Goal: Check status: Check status

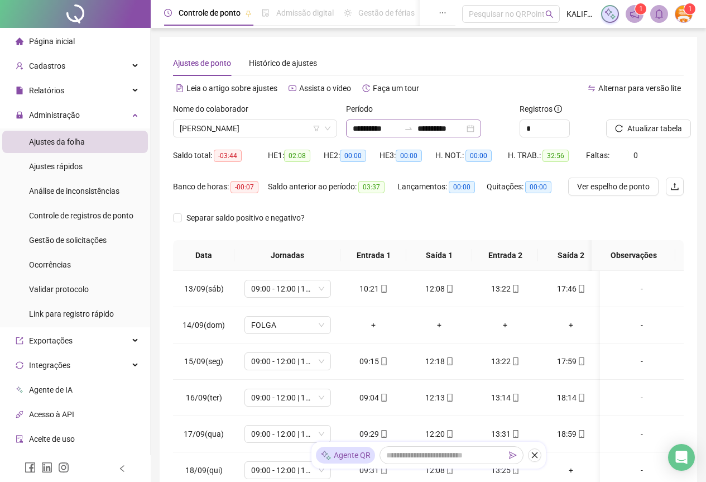
click at [481, 126] on div "**********" at bounding box center [413, 128] width 135 height 18
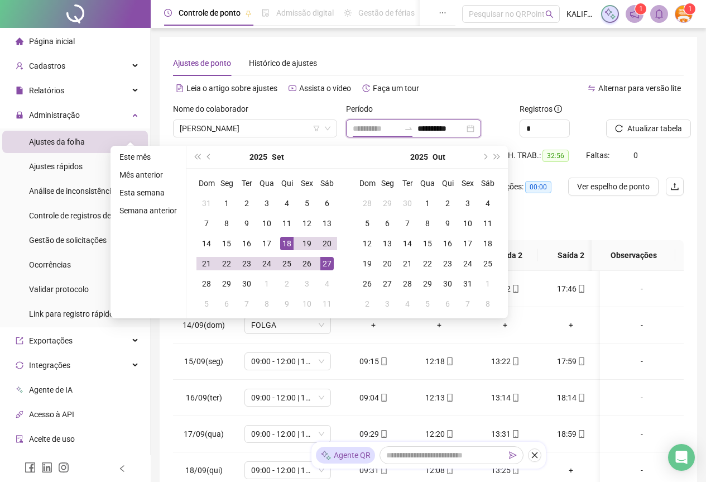
type input "**********"
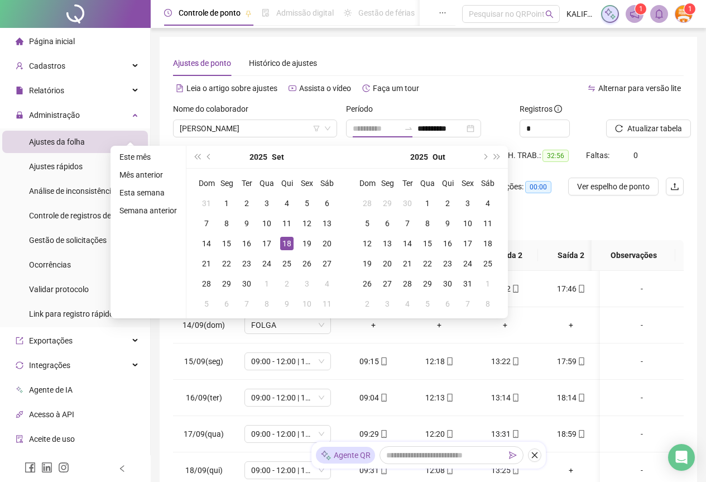
click at [281, 245] on div "18" at bounding box center [286, 243] width 13 height 13
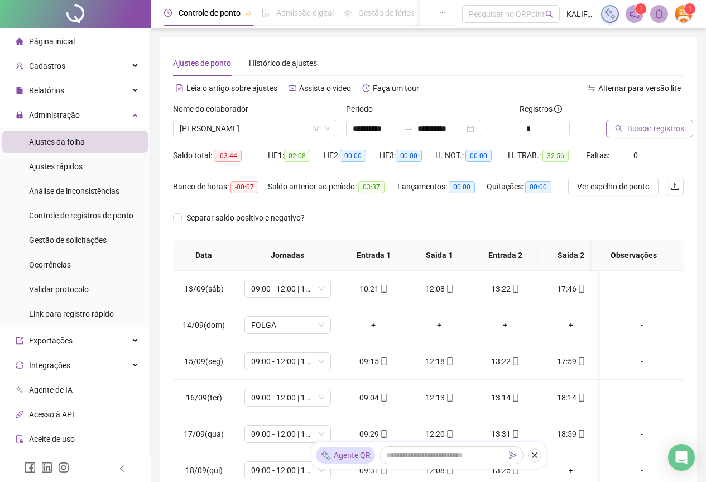
click at [652, 119] on button "Buscar registros" at bounding box center [649, 128] width 87 height 18
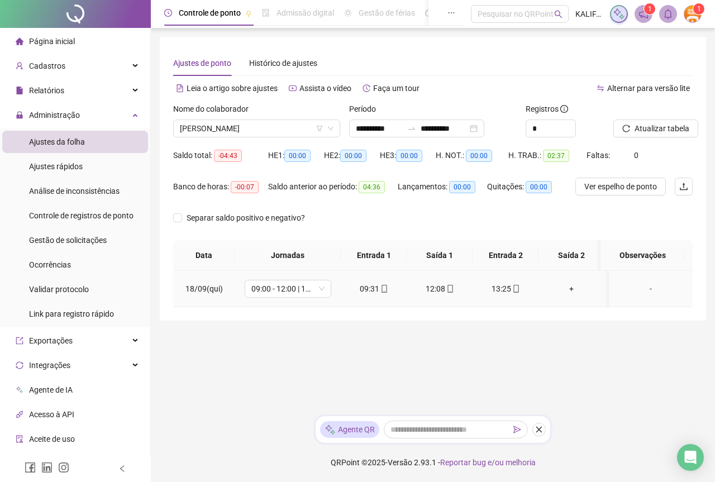
click at [516, 289] on icon "mobile" at bounding box center [516, 289] width 8 height 8
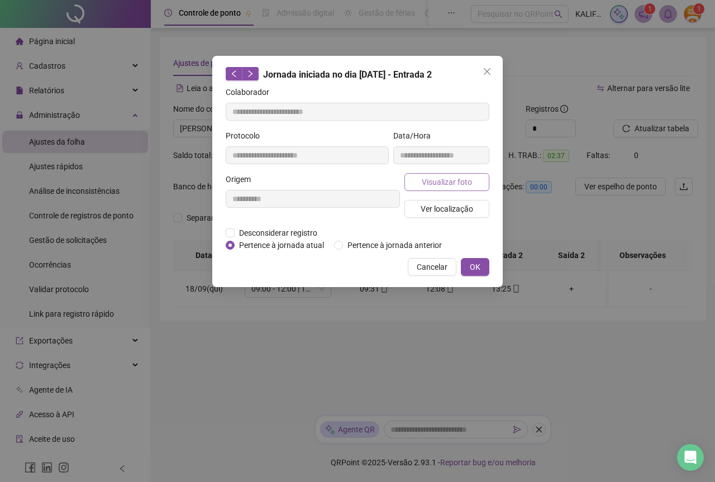
click at [462, 181] on span "Visualizar foto" at bounding box center [447, 182] width 50 height 12
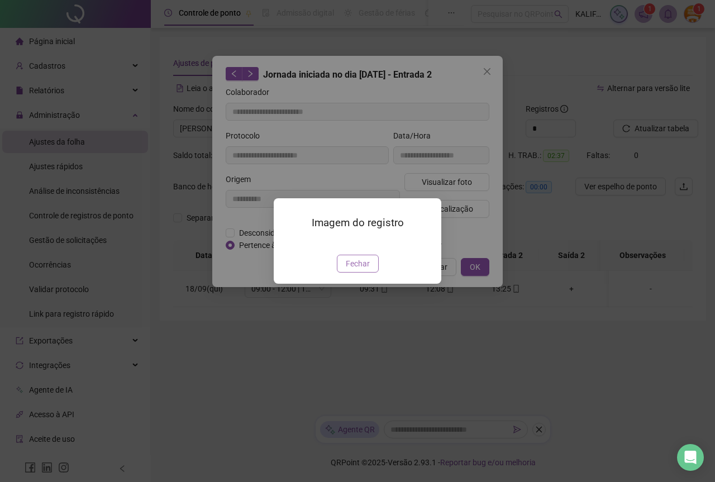
click at [362, 270] on span "Fechar" at bounding box center [358, 263] width 24 height 12
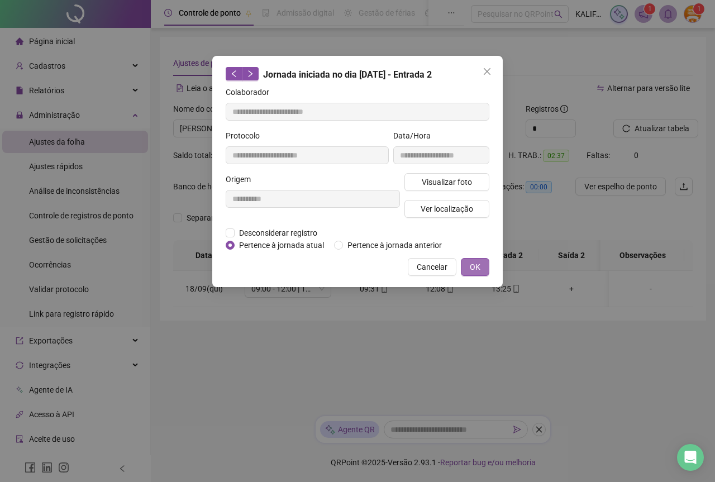
click at [485, 274] on button "OK" at bounding box center [475, 267] width 28 height 18
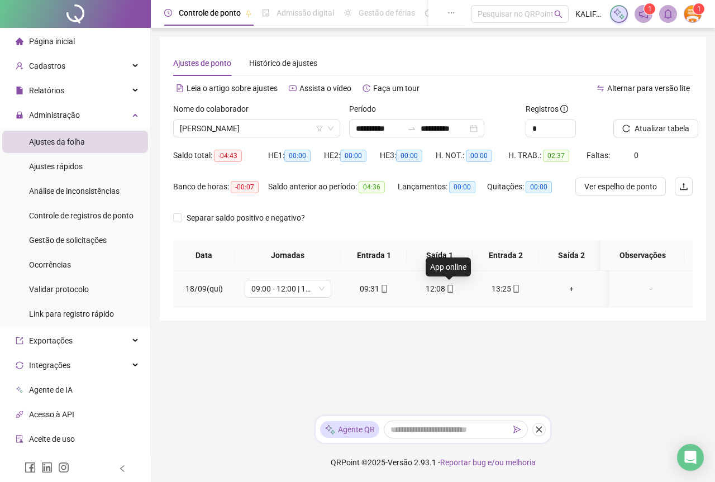
click at [448, 285] on icon "mobile" at bounding box center [450, 289] width 8 height 8
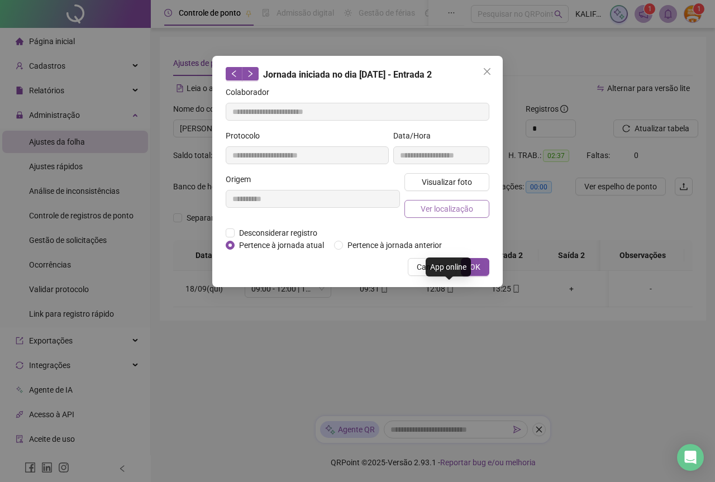
type input "**********"
click at [424, 176] on span "Visualizar foto" at bounding box center [447, 182] width 50 height 12
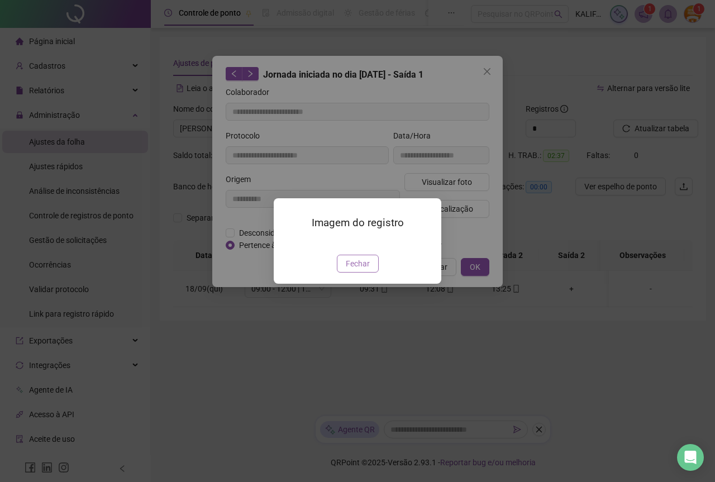
click at [367, 270] on span "Fechar" at bounding box center [358, 263] width 24 height 12
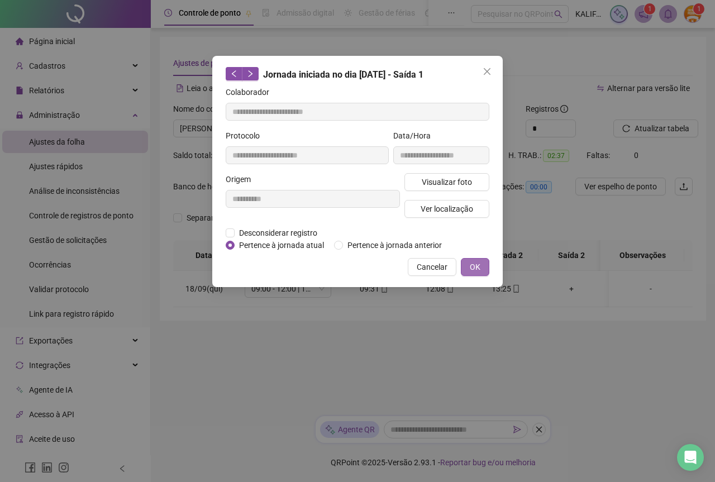
click at [464, 267] on button "OK" at bounding box center [475, 267] width 28 height 18
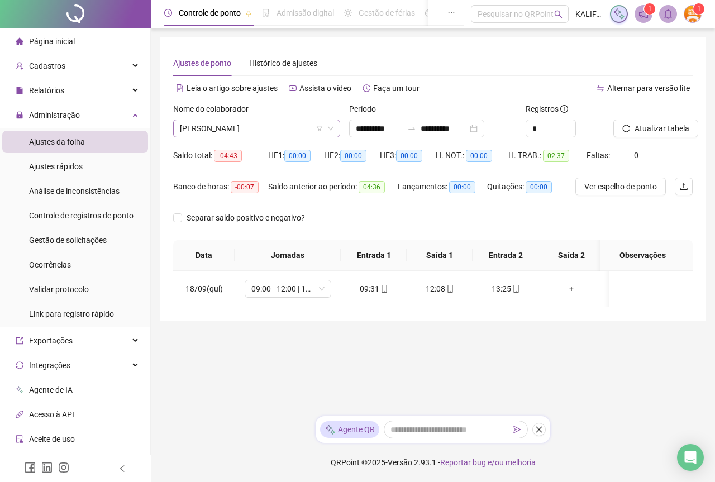
click at [241, 131] on span "[PERSON_NAME]" at bounding box center [257, 128] width 154 height 17
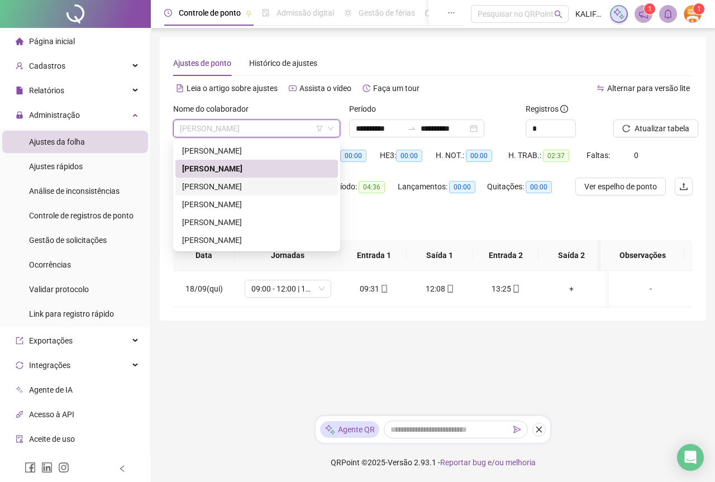
click at [241, 179] on div "[PERSON_NAME]" at bounding box center [256, 187] width 162 height 18
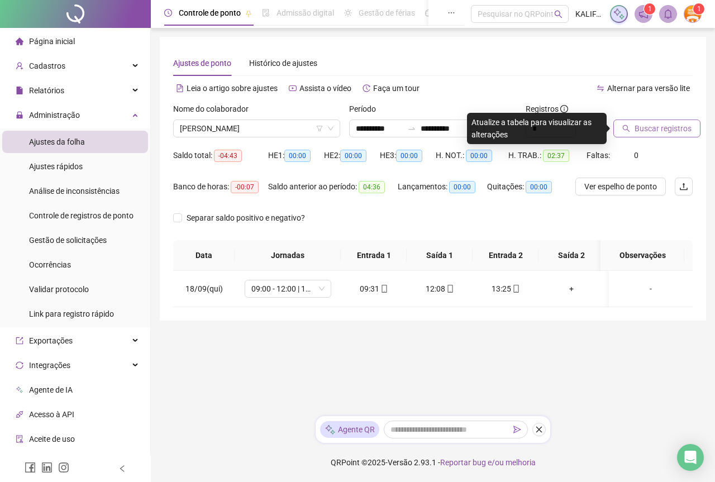
click at [653, 132] on span "Buscar registros" at bounding box center [662, 128] width 57 height 12
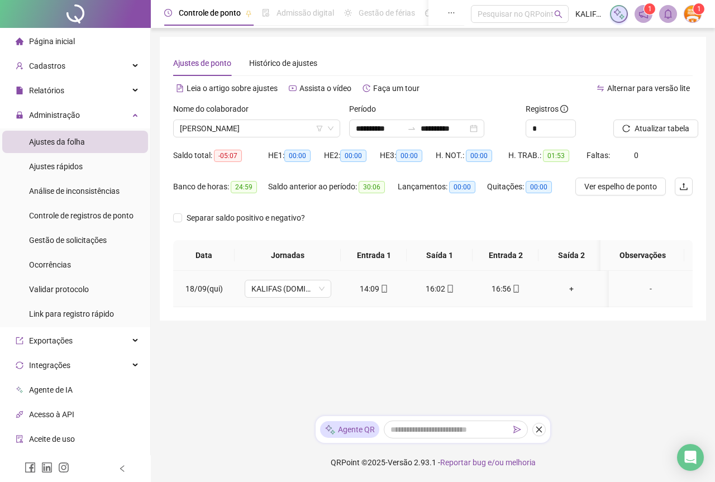
click at [515, 291] on icon "mobile" at bounding box center [515, 289] width 5 height 8
type input "**********"
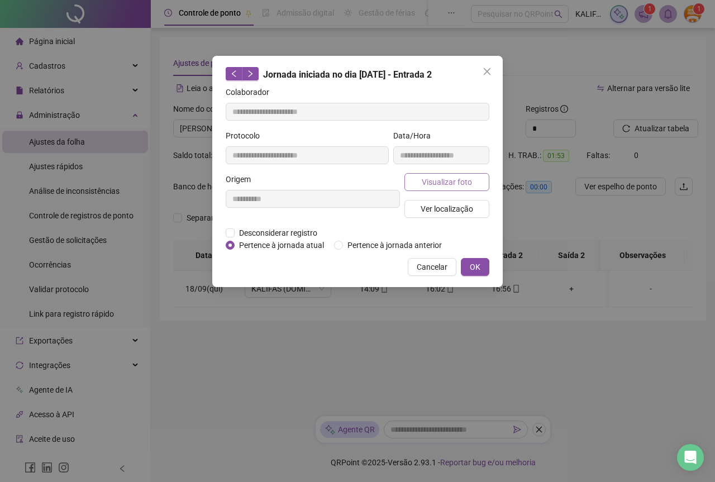
click at [451, 179] on span "Visualizar foto" at bounding box center [447, 182] width 50 height 12
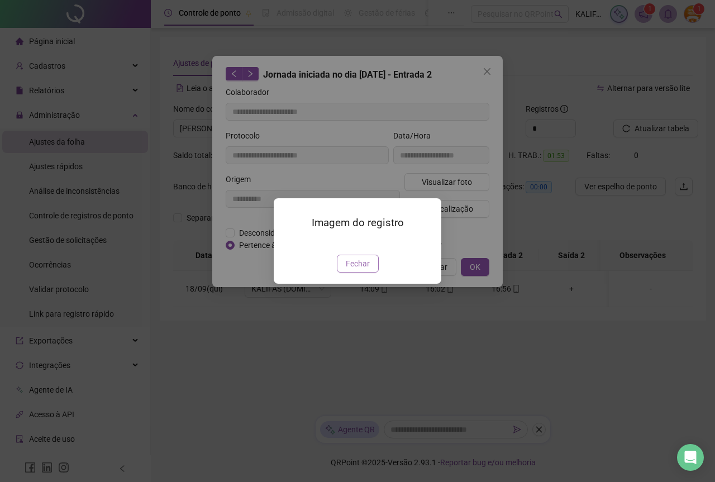
click at [352, 270] on span "Fechar" at bounding box center [358, 263] width 24 height 12
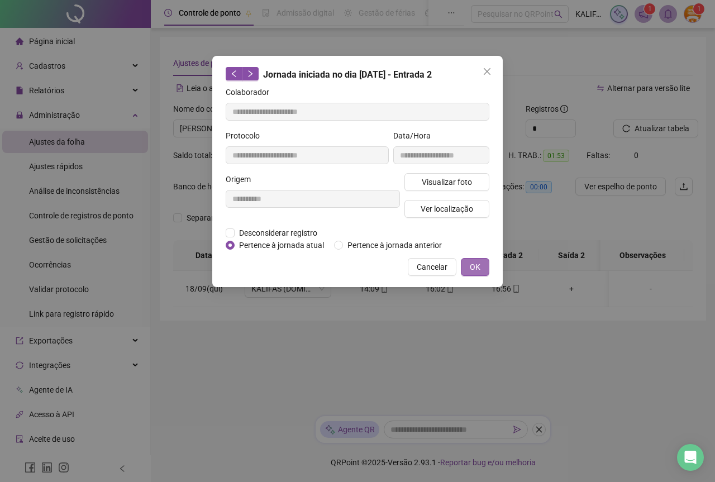
click at [475, 269] on span "OK" at bounding box center [475, 267] width 11 height 12
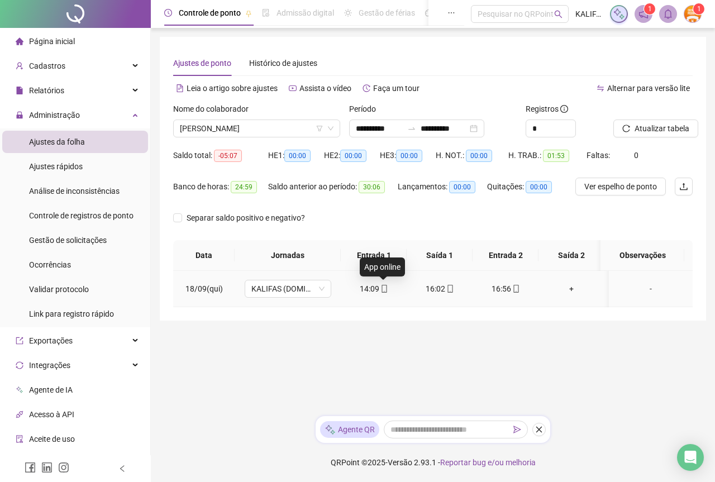
click at [387, 288] on icon "mobile" at bounding box center [384, 289] width 8 height 8
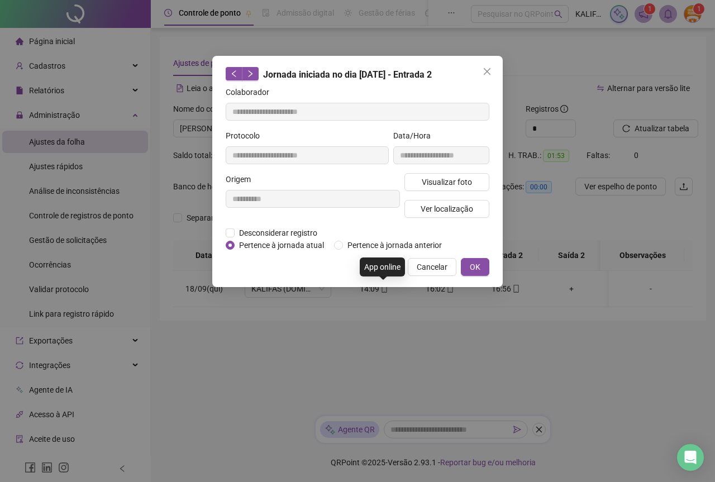
type input "**********"
click at [423, 178] on span "Visualizar foto" at bounding box center [447, 182] width 50 height 12
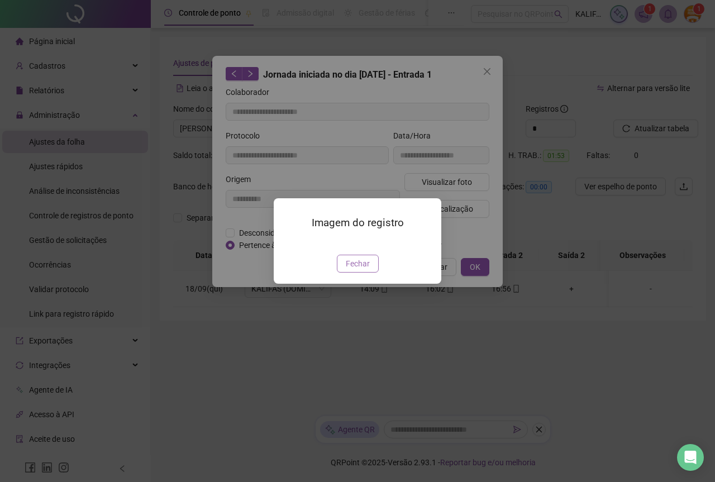
click at [362, 270] on span "Fechar" at bounding box center [358, 263] width 24 height 12
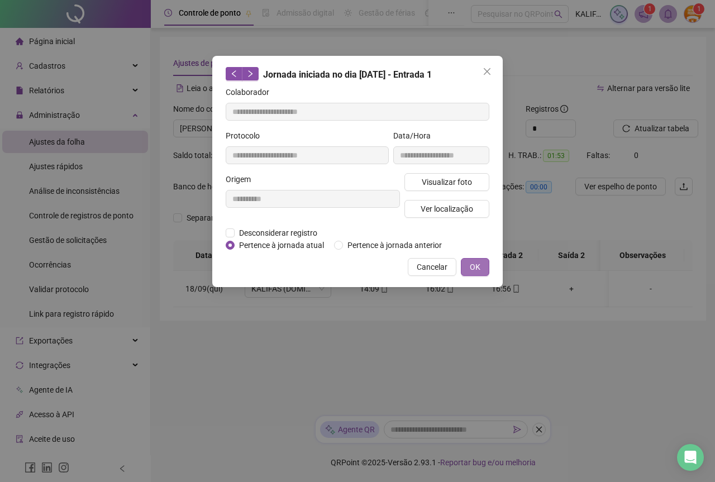
click at [476, 271] on span "OK" at bounding box center [475, 267] width 11 height 12
